Goal: Transaction & Acquisition: Book appointment/travel/reservation

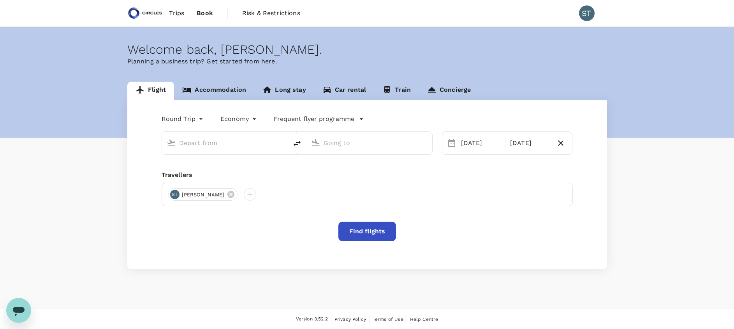
click at [206, 144] on input "text" at bounding box center [225, 143] width 92 height 12
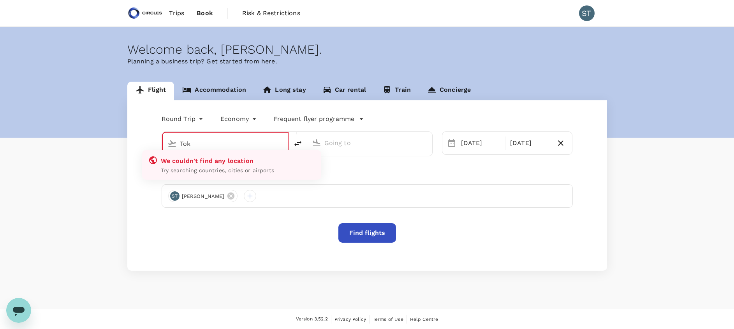
type input "Toky"
type input "oneway"
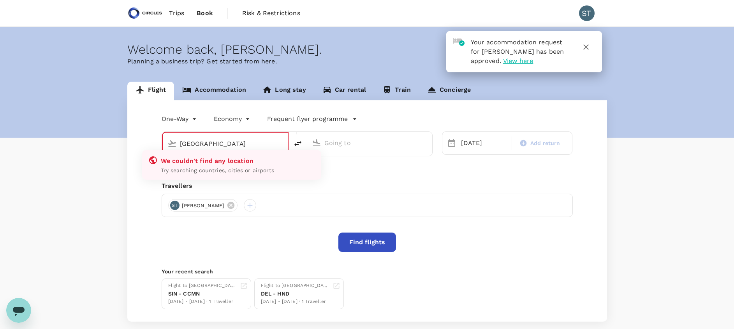
type input "Tokyo Intl (HND)"
type input "Singapore Changi (SIN)"
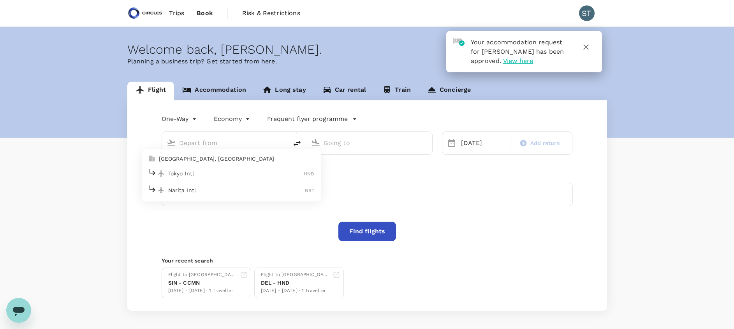
type input "Tokyo Intl (HND)"
type input "Singapore Changi (SIN)"
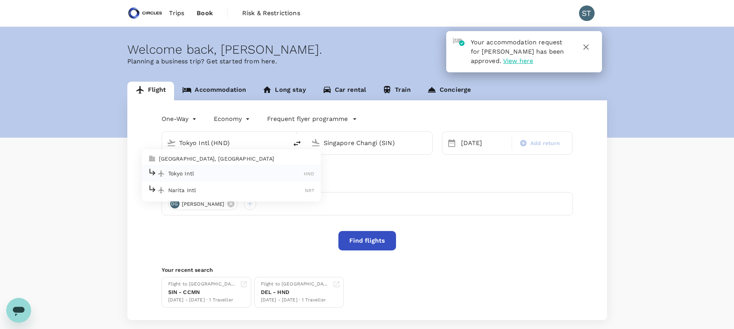
click at [225, 158] on p "Tokyo, Japan" at bounding box center [237, 159] width 156 height 8
type input "Tokyo, Japan (any)"
click at [468, 144] on div "26 Sep" at bounding box center [484, 143] width 52 height 16
click at [379, 172] on div "One-Way oneway Economy economy Frequent flyer programme Tokyo, Japan (any) Sing…" at bounding box center [367, 210] width 480 height 220
click at [369, 241] on button "Find flights" at bounding box center [367, 240] width 58 height 19
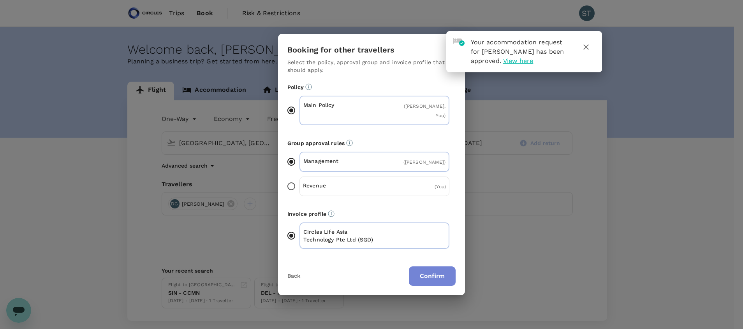
click at [440, 279] on button "Confirm" at bounding box center [432, 276] width 47 height 19
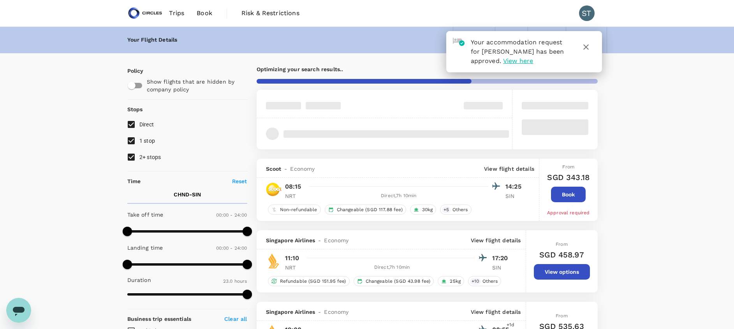
click at [585, 50] on icon "button" at bounding box center [585, 46] width 9 height 9
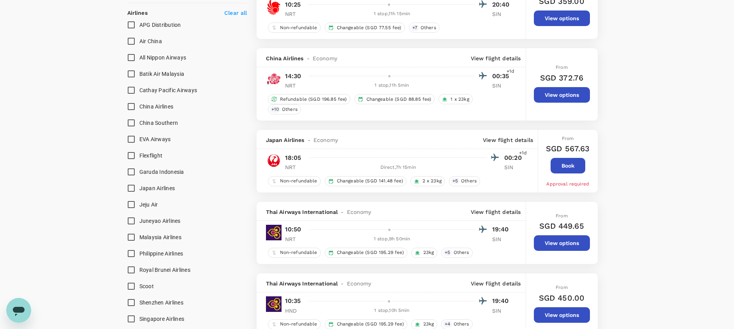
scroll to position [473, 0]
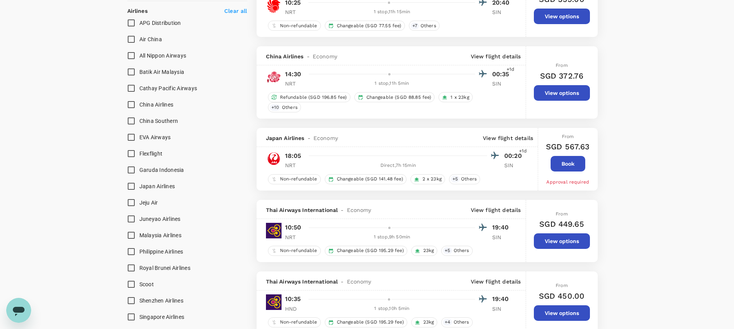
type input "1600"
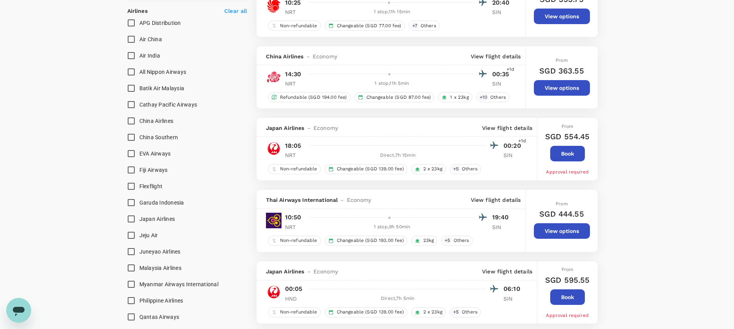
scroll to position [0, 0]
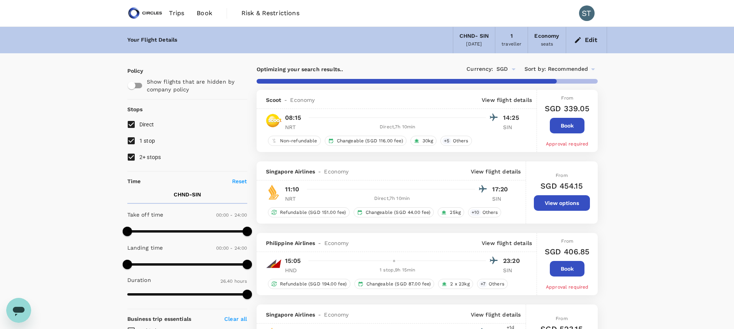
click at [135, 144] on input "1 stop" at bounding box center [131, 141] width 16 height 16
checkbox input "false"
click at [130, 160] on input "2+ stops" at bounding box center [131, 157] width 16 height 16
checkbox input "false"
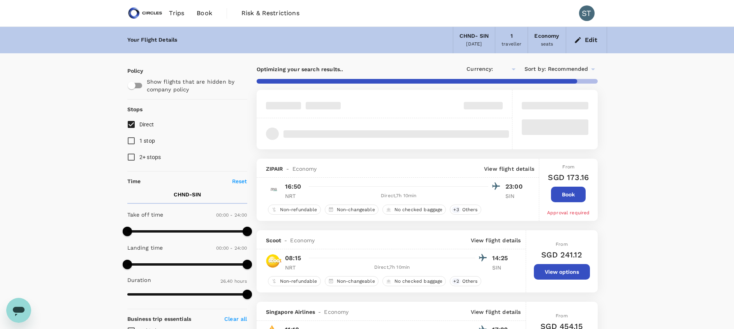
type input "SGD"
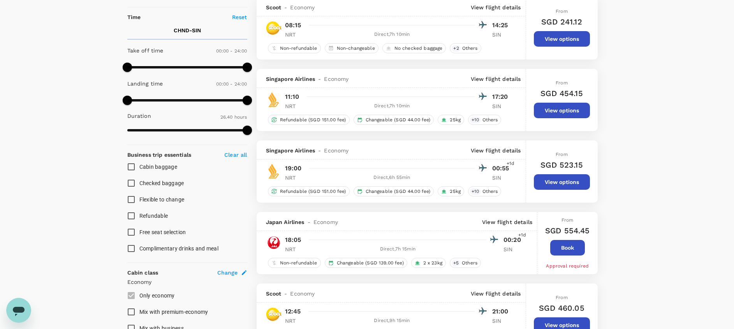
scroll to position [165, 0]
type input "2290"
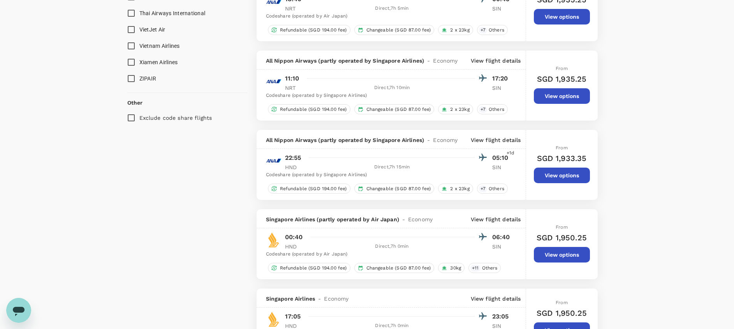
scroll to position [977, 0]
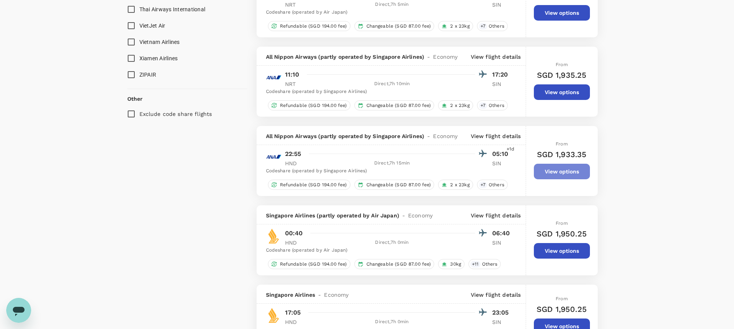
click at [561, 176] on button "View options" at bounding box center [562, 172] width 56 height 16
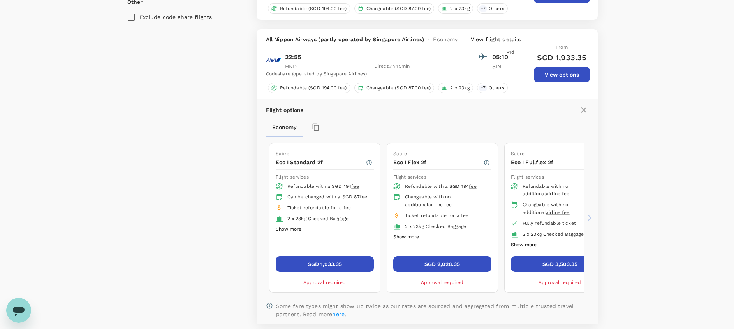
scroll to position [1104, 0]
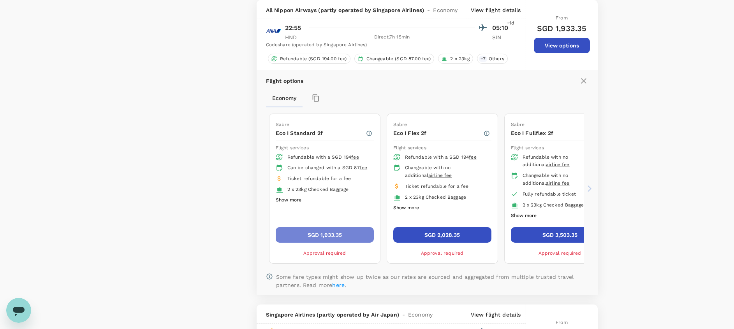
click at [316, 234] on button "SGD 1,933.35" at bounding box center [325, 235] width 98 height 16
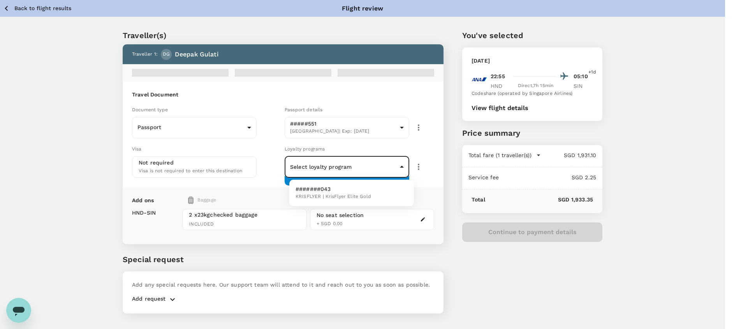
click at [353, 168] on body "Back to flight results Flight review Traveller(s) Traveller 1 : DG Deepak Gulat…" at bounding box center [367, 175] width 734 height 350
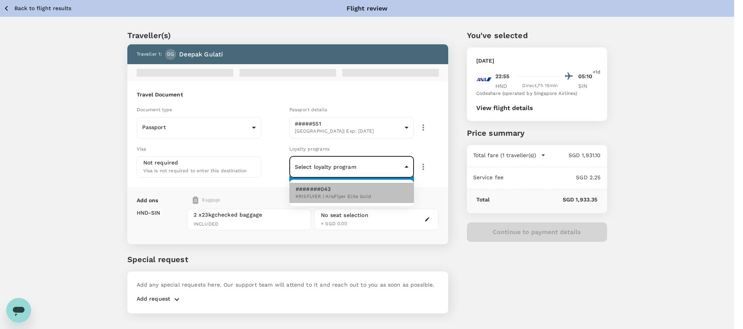
click at [345, 197] on span "KRISFLYER | KrisFlyer Elite Gold" at bounding box center [333, 197] width 76 height 8
type input "3f5d1b88-894a-4420-959a-f85774888da5"
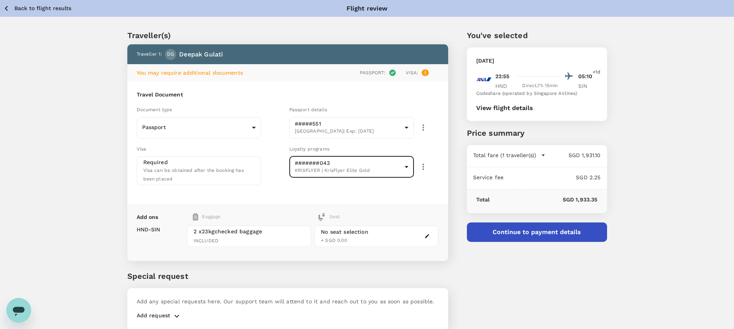
scroll to position [32, 0]
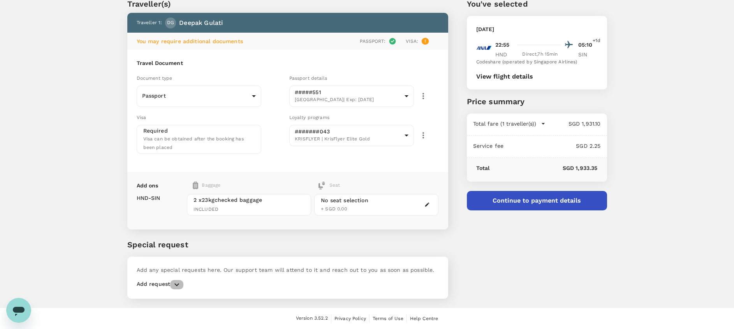
click at [171, 285] on button "button" at bounding box center [176, 284] width 13 height 9
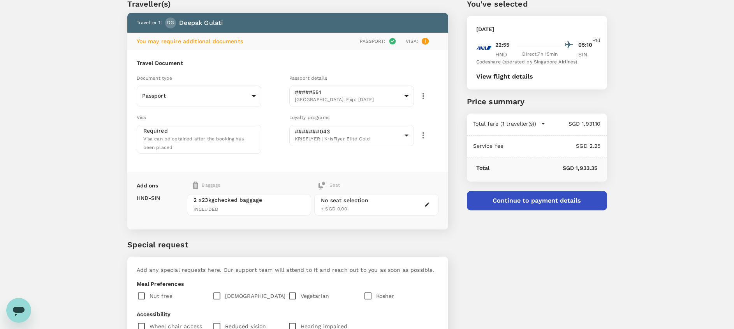
scroll to position [156, 0]
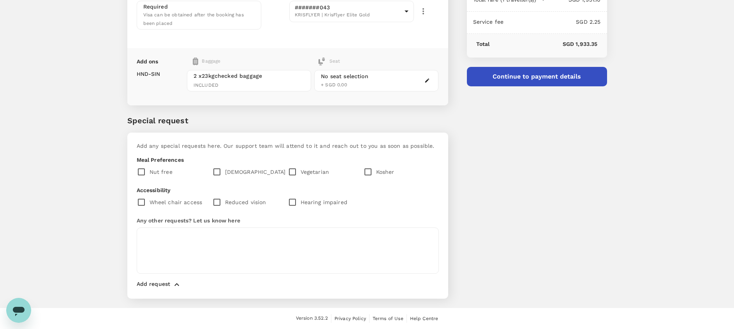
click at [304, 176] on p "Vegetarian" at bounding box center [315, 172] width 29 height 8
click at [266, 245] on textarea at bounding box center [288, 251] width 302 height 46
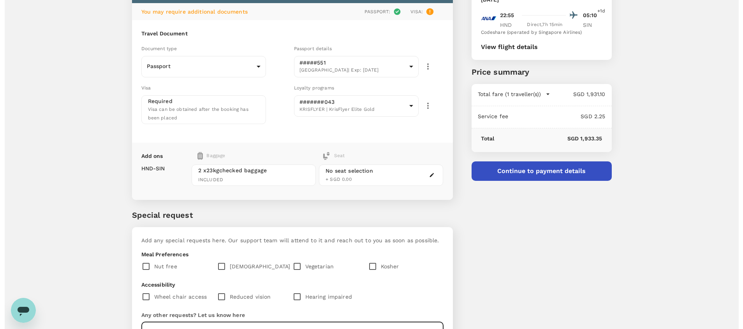
scroll to position [0, 0]
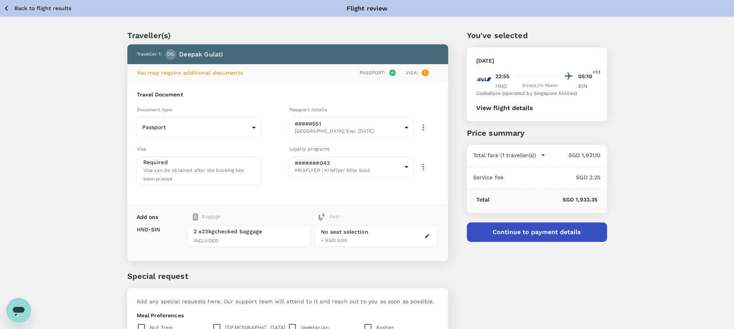
type textarea "Indian food"
click at [510, 236] on button "Continue to payment details" at bounding box center [537, 232] width 140 height 19
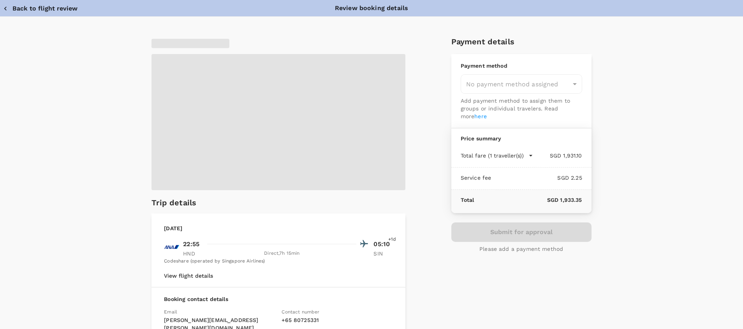
type input "9cb7bd09-647a-4334-94d9-122ca4480a85"
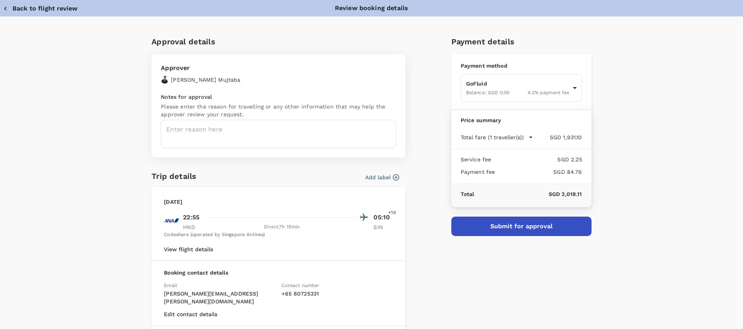
click at [391, 203] on div "Friday, 26 Sep 2025 22:55 05:10 +1d HND Direct , 7h 15min SIN Codeshare (operat…" at bounding box center [278, 224] width 254 height 74
click at [377, 174] on button "Add label" at bounding box center [382, 178] width 34 height 8
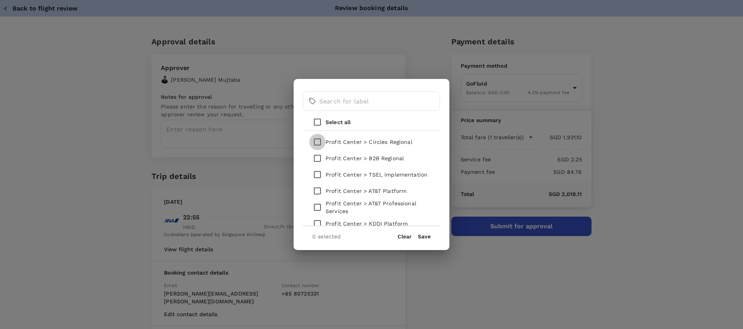
click at [314, 144] on input "checkbox" at bounding box center [317, 142] width 16 height 16
checkbox input "true"
click at [423, 236] on button "Save" at bounding box center [424, 237] width 13 height 6
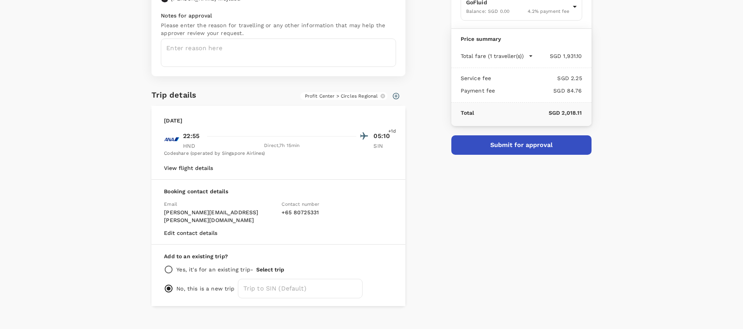
scroll to position [86, 0]
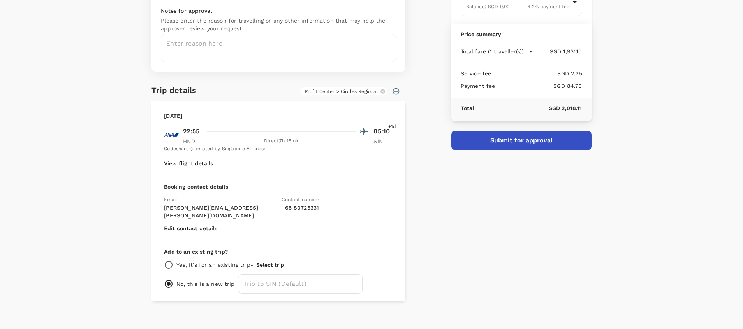
click at [165, 260] on input "radio" at bounding box center [168, 264] width 9 height 9
radio input "true"
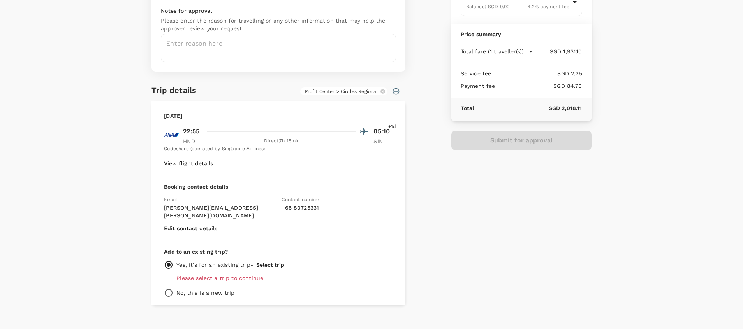
click at [210, 274] on p "Please select a trip to continue" at bounding box center [284, 278] width 216 height 8
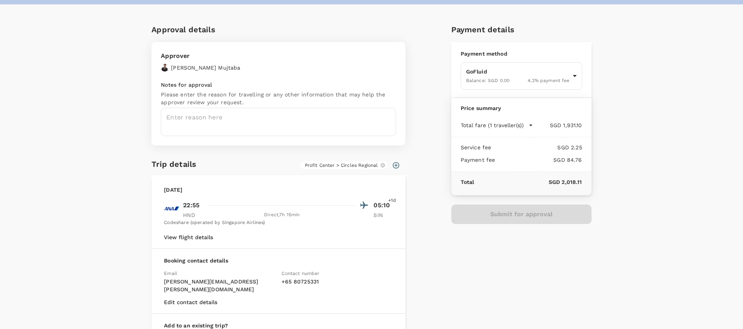
scroll to position [90, 0]
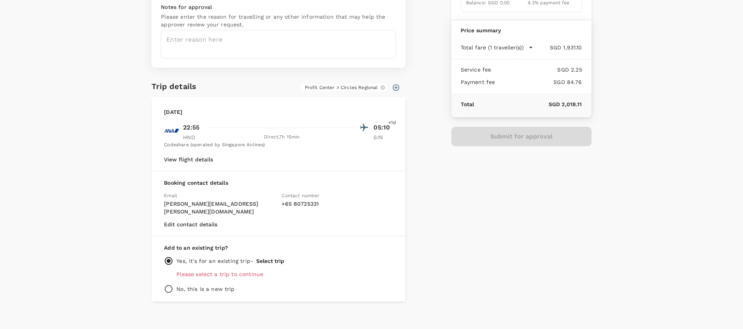
click at [225, 262] on div "Add to an existing trip? Yes, it's for an existing trip - Select trip Please se…" at bounding box center [278, 268] width 254 height 65
click at [264, 258] on button "Select trip" at bounding box center [270, 261] width 28 height 6
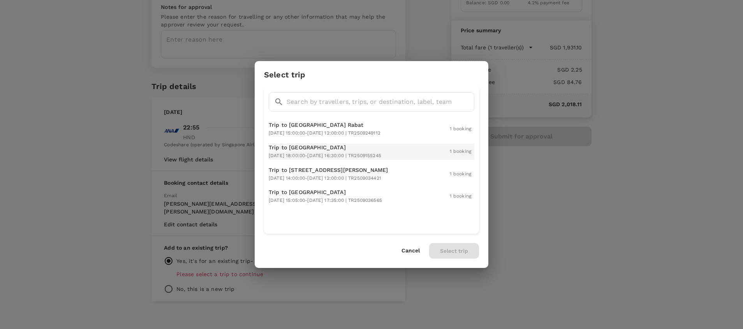
click at [381, 155] on span "2025-09-24 18:00:00 - 2025-09-27 16:30:00 | TR2509155245" at bounding box center [325, 155] width 112 height 5
click at [449, 252] on button "Select trip" at bounding box center [454, 251] width 50 height 16
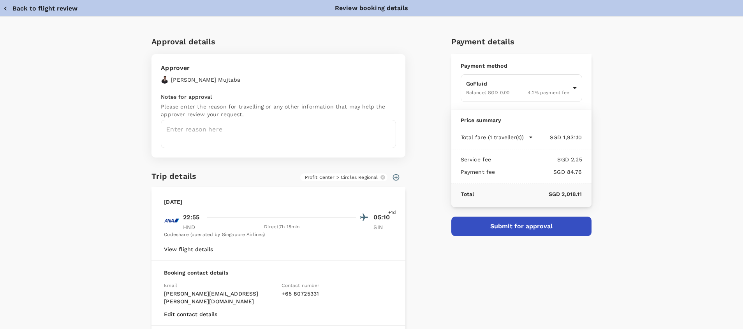
scroll to position [76, 0]
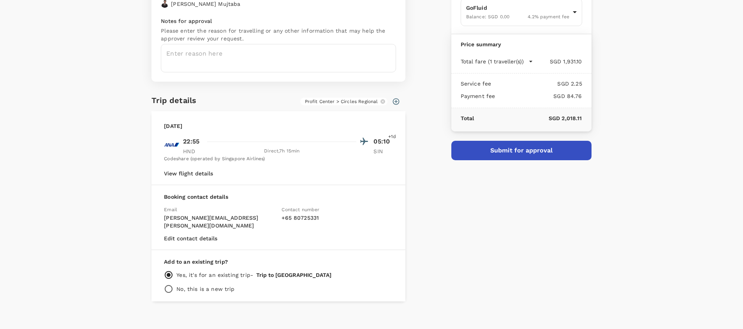
click at [164, 285] on input "radio" at bounding box center [168, 289] width 9 height 9
radio input "true"
click at [166, 271] on input "radio" at bounding box center [168, 275] width 9 height 9
radio input "true"
radio input "false"
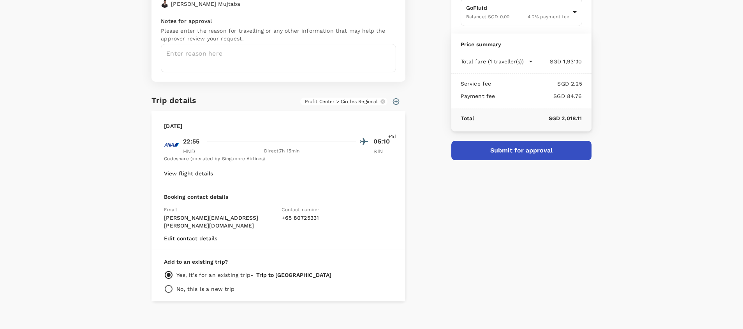
click at [272, 272] on button "Trip to Tokyo" at bounding box center [293, 275] width 75 height 6
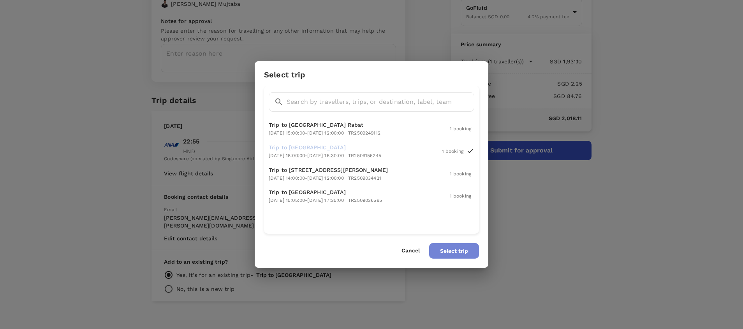
click at [459, 255] on button "Select trip" at bounding box center [454, 251] width 50 height 16
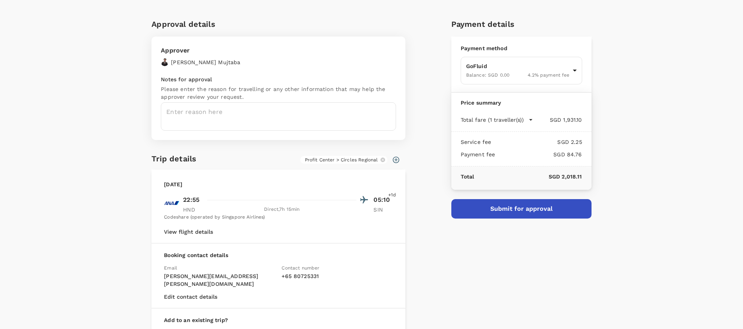
scroll to position [0, 0]
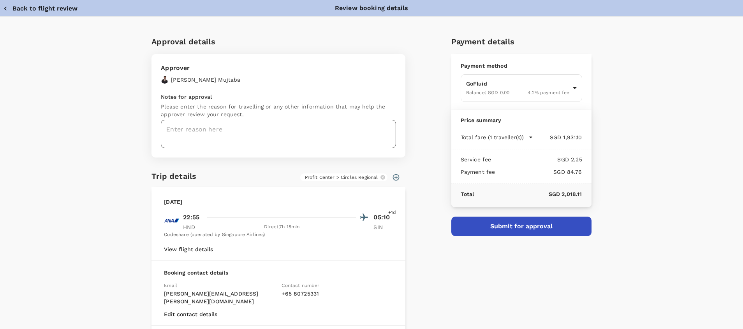
click at [306, 137] on textarea at bounding box center [278, 134] width 235 height 28
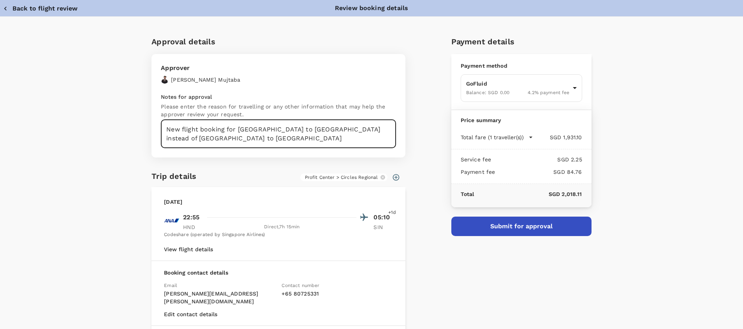
scroll to position [76, 0]
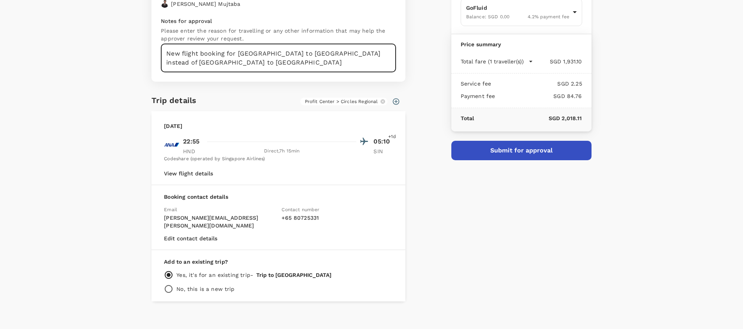
type textarea "New flight booking for Tokyo to Singapore instead of Tokyo to Delhi"
click at [489, 152] on button "Submit for approval" at bounding box center [521, 150] width 140 height 19
